Goal: Information Seeking & Learning: Learn about a topic

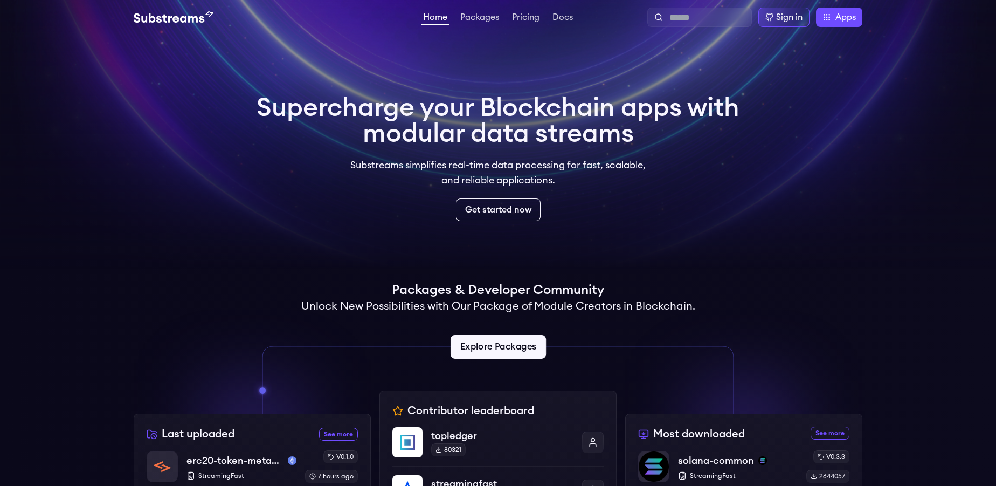
click at [532, 345] on link "Explore Packages" at bounding box center [497, 347] width 95 height 24
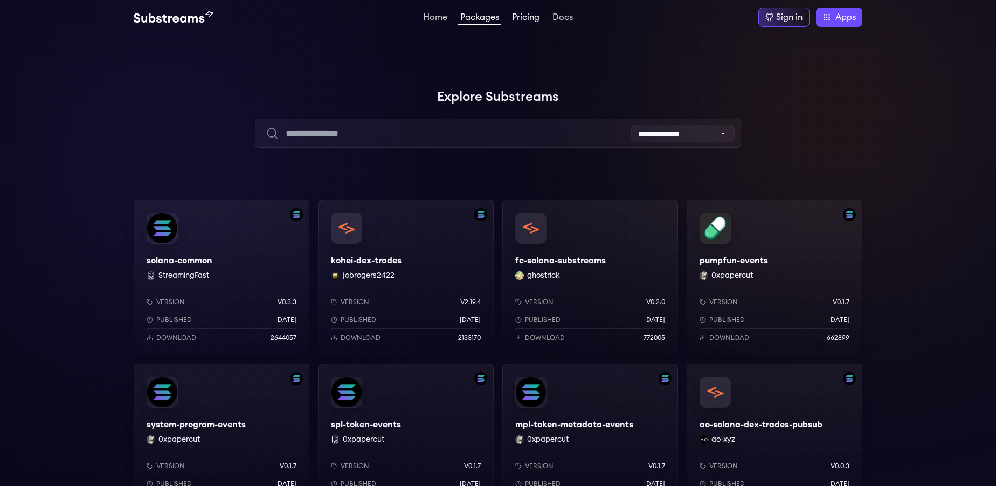
drag, startPoint x: 522, startPoint y: 11, endPoint x: 523, endPoint y: 19, distance: 7.6
click at [523, 19] on li "Pricing" at bounding box center [526, 17] width 32 height 13
click at [523, 19] on link "Pricing" at bounding box center [526, 18] width 32 height 11
click at [736, 230] on div "pumpfun-events 0xpapercut Version v0.1.7 Published 9 months ago Download 662899" at bounding box center [775, 276] width 176 height 155
